Goal: Transaction & Acquisition: Subscribe to service/newsletter

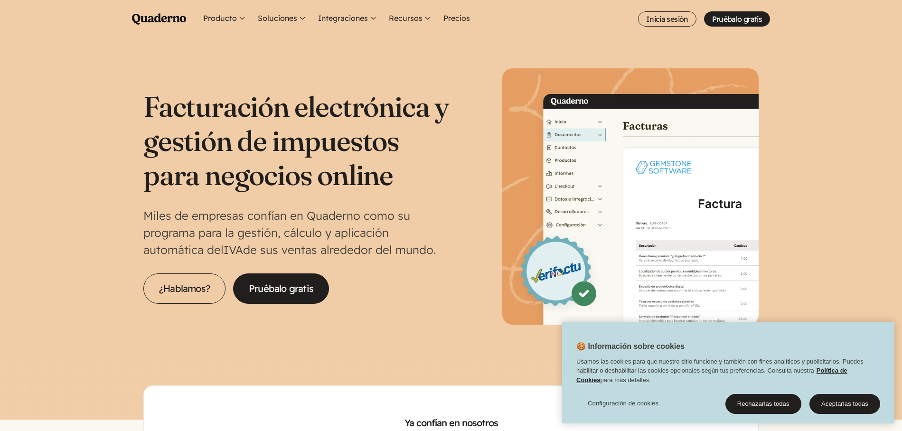
click at [470, 19] on ul "Producto Conoce la plataforma Quaderno Registro Conoce dónde y cuándo cobrar im…" at bounding box center [485, 19] width 569 height 38
click at [462, 18] on link "Precios" at bounding box center [456, 19] width 30 height 38
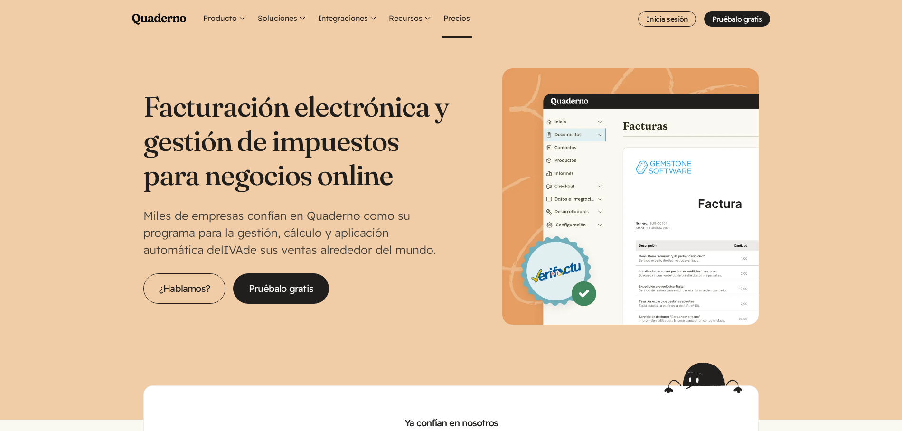
click at [458, 19] on link "Precios" at bounding box center [456, 19] width 30 height 38
